Goal: Find specific page/section: Find specific page/section

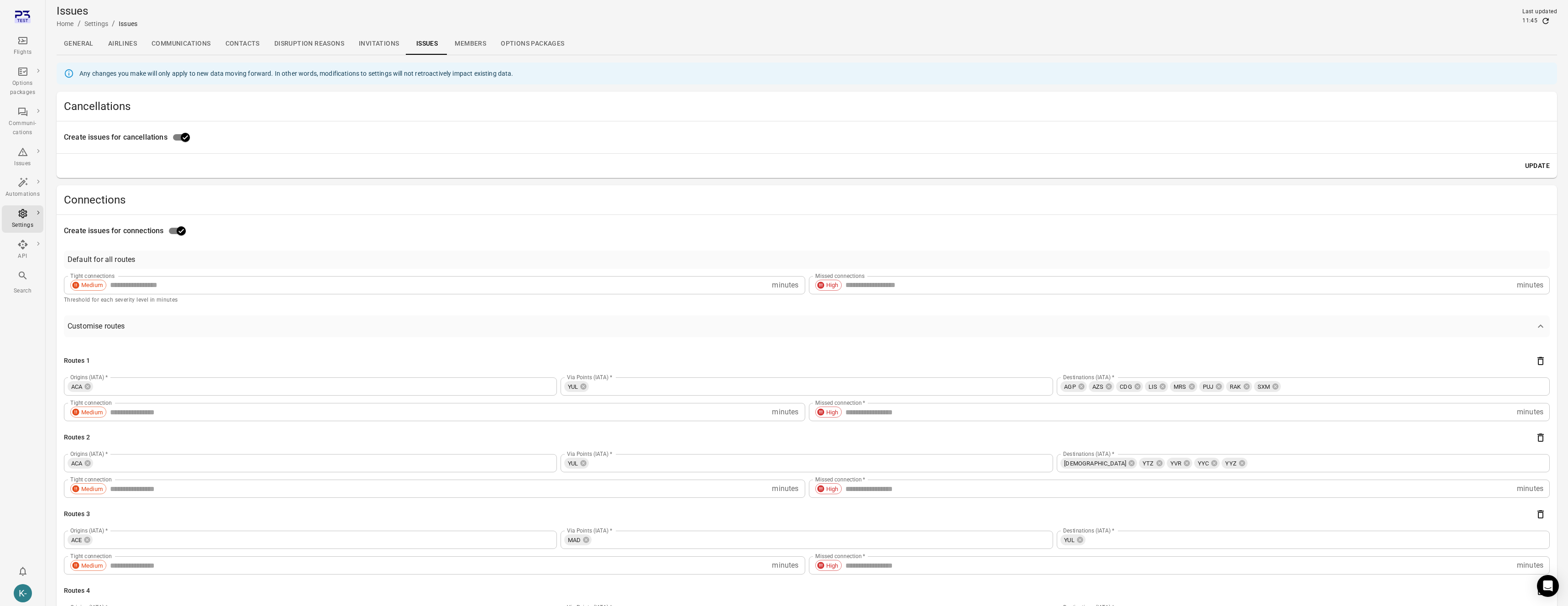
scroll to position [34046, 0]
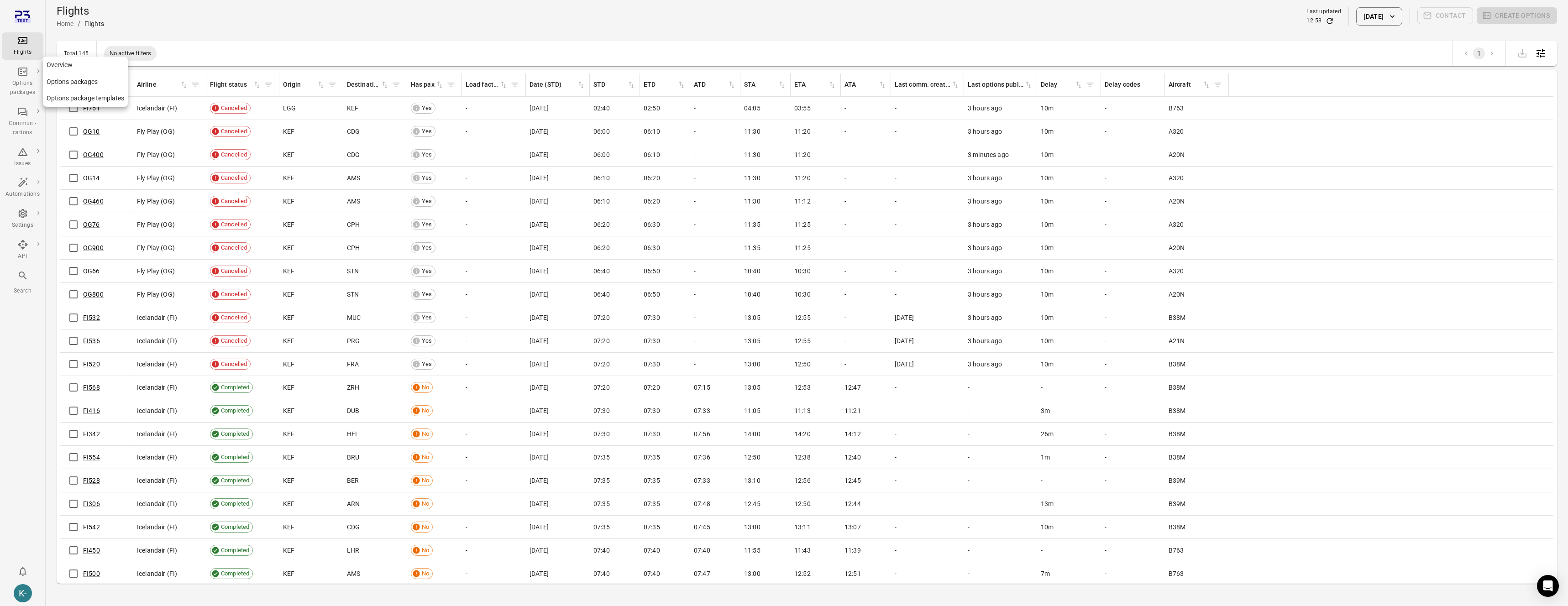
click at [61, 83] on link "Options packages" at bounding box center [85, 82] width 85 height 17
